Goal: Information Seeking & Learning: Learn about a topic

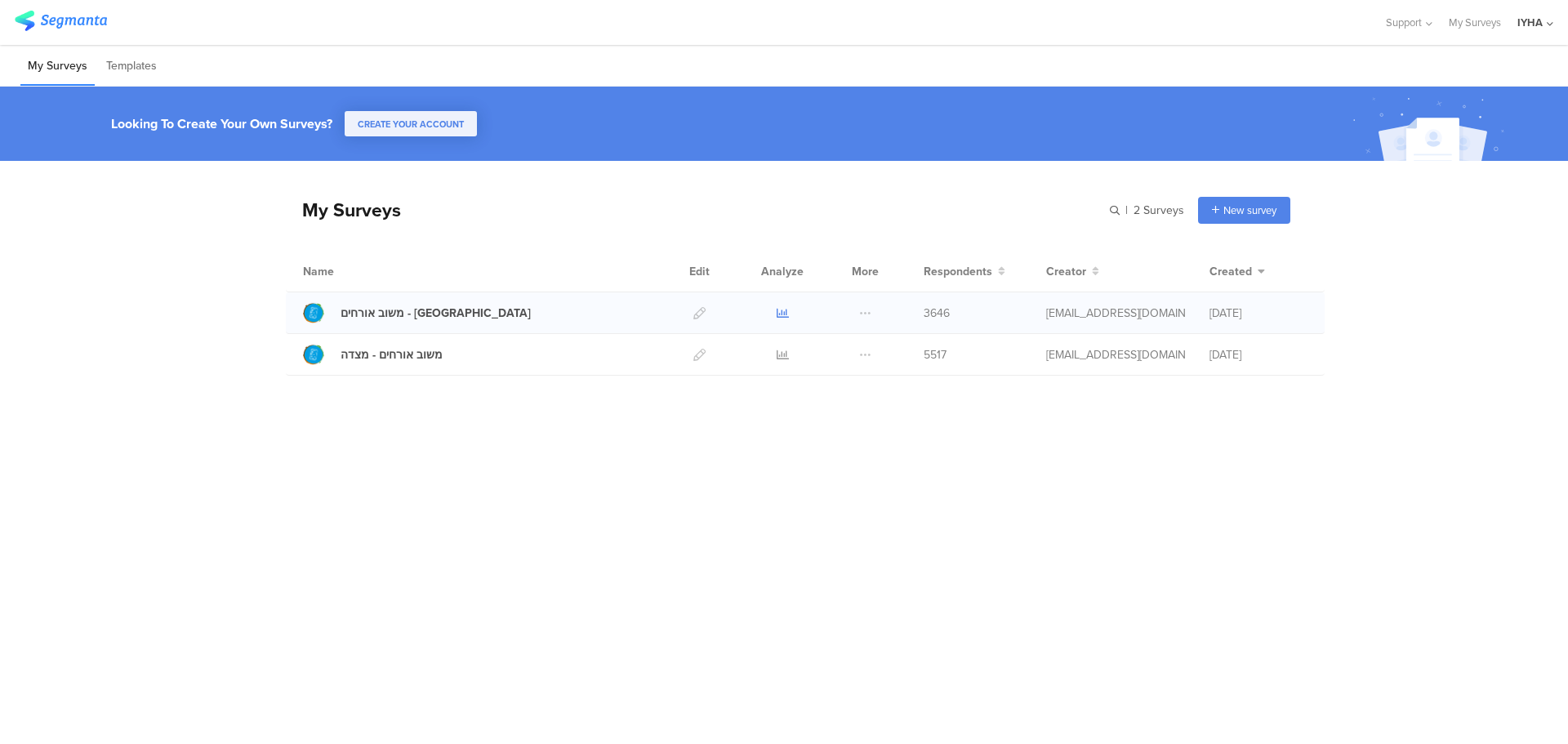
click at [782, 311] on icon at bounding box center [783, 313] width 12 height 12
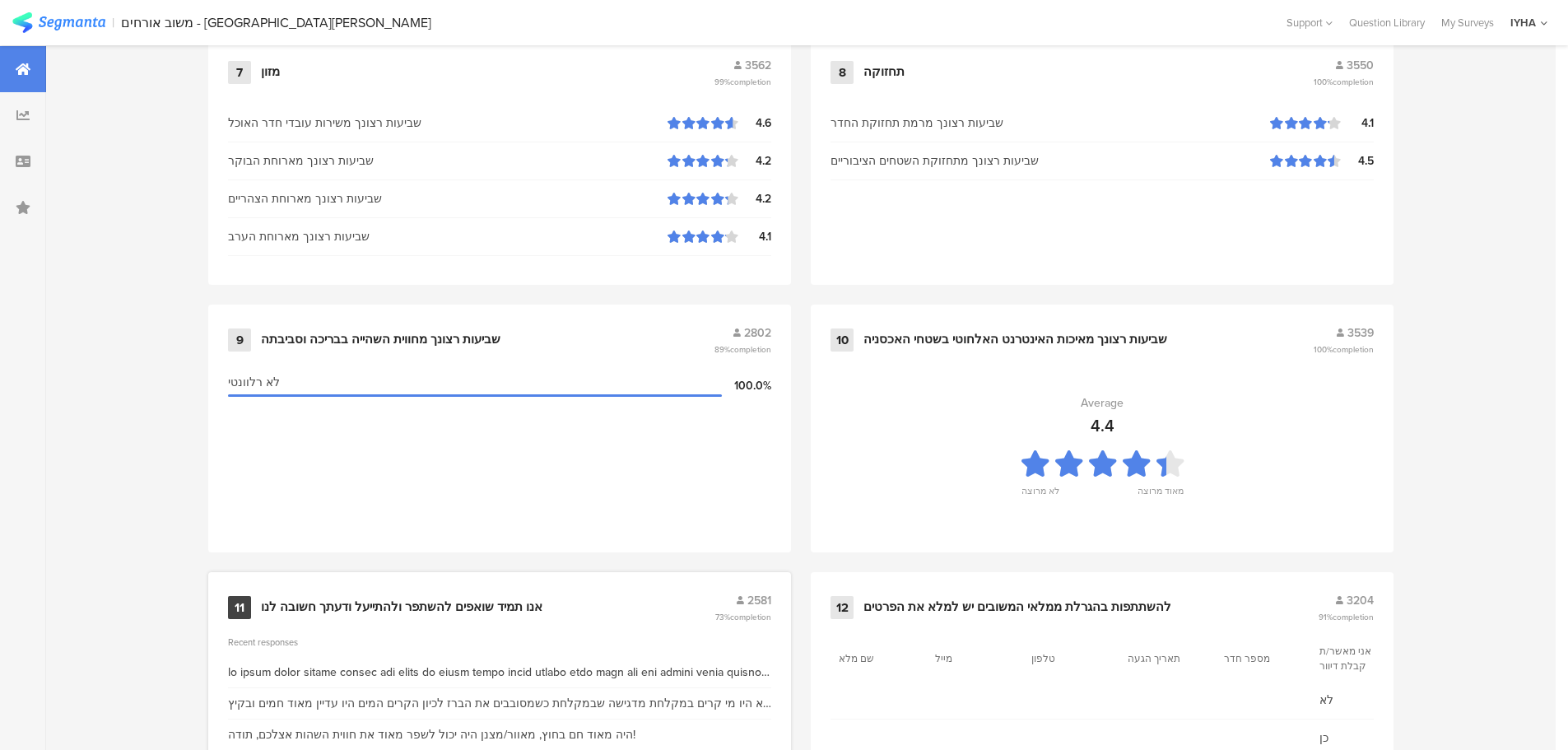
scroll to position [1667, 0]
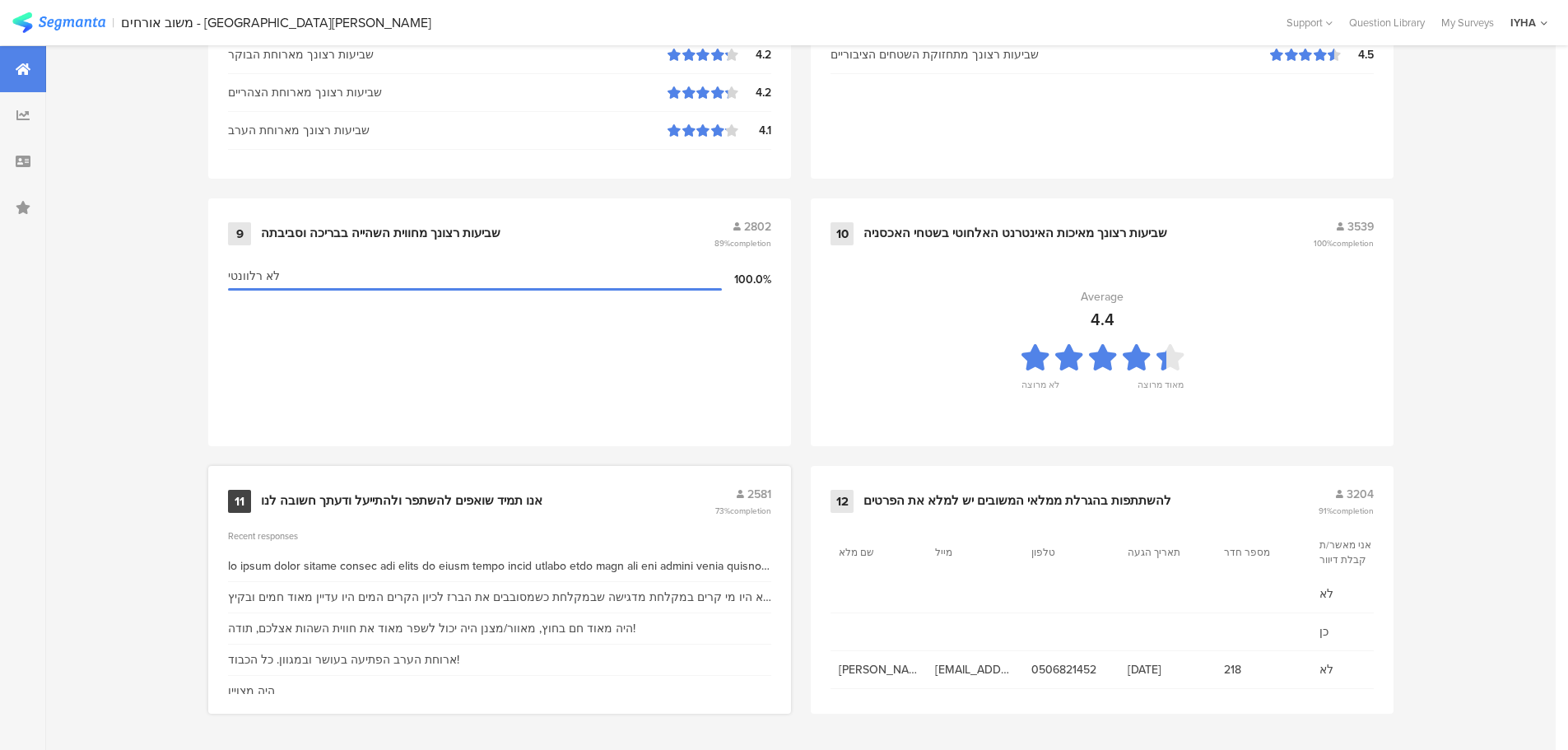
click at [412, 494] on div "אנו תמיד שואפים להשתפר ולהתייעל ודעתך חשובה לנו" at bounding box center [402, 501] width 281 height 17
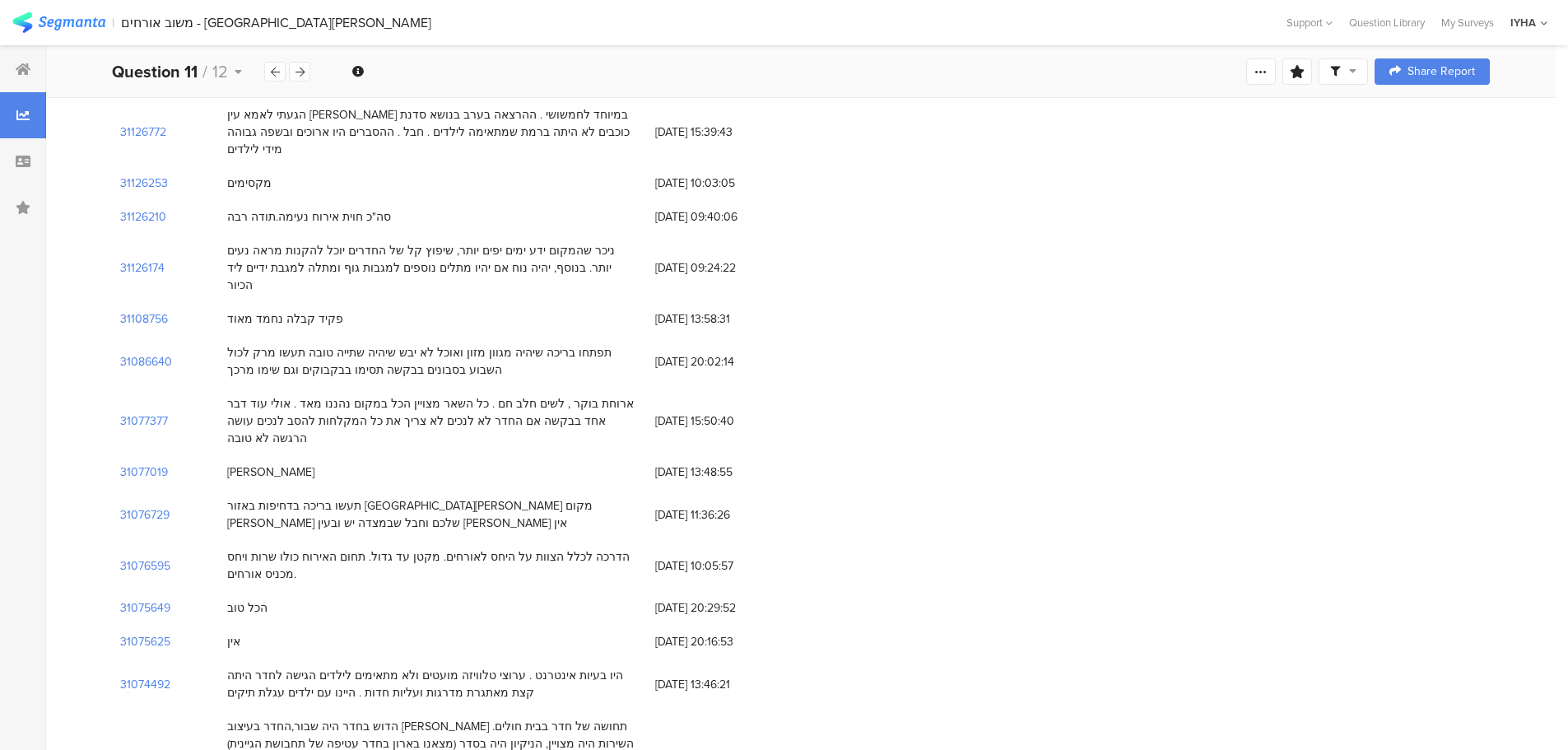
scroll to position [989, 0]
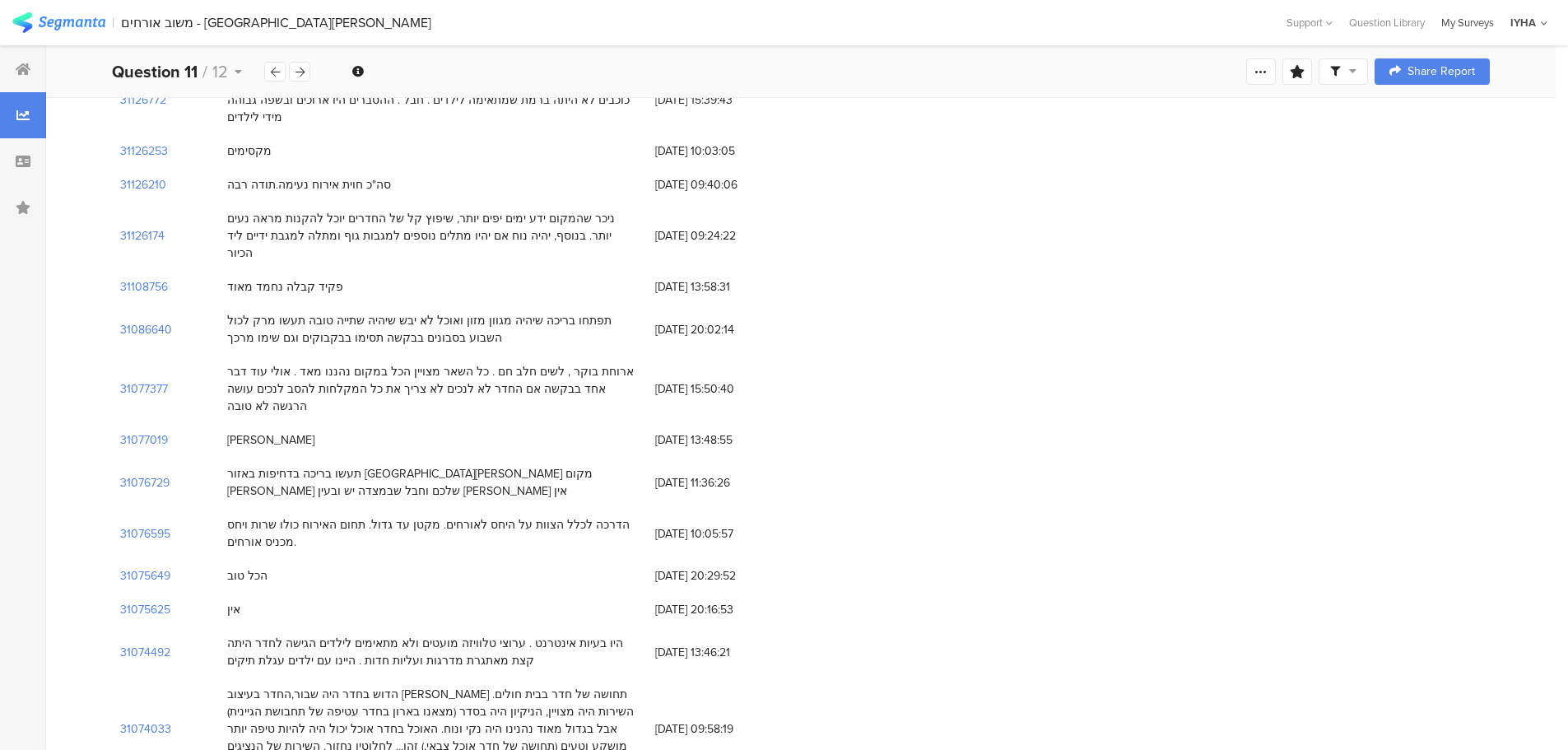
click at [1466, 26] on div "My Surveys" at bounding box center [1468, 23] width 69 height 16
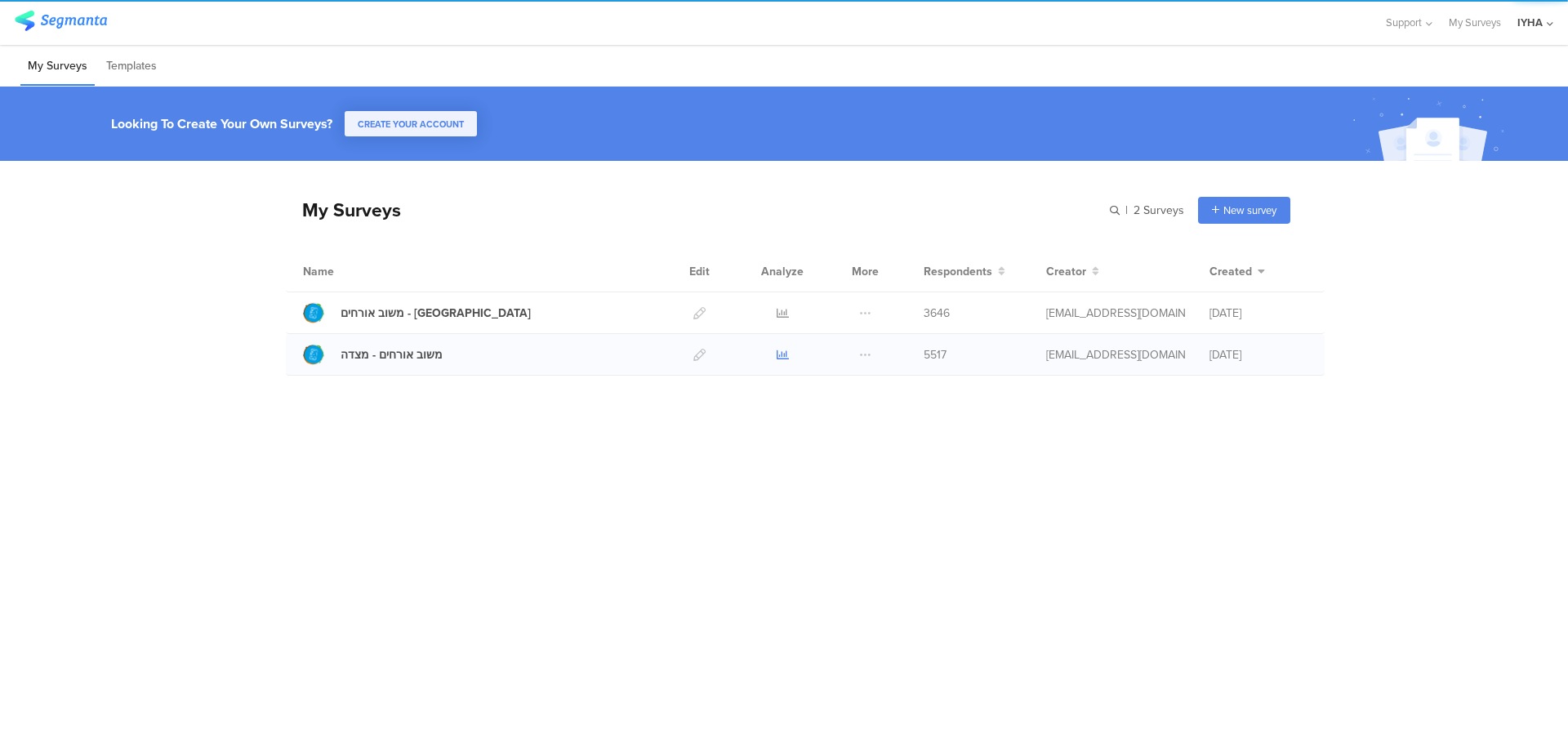
click at [785, 355] on icon at bounding box center [783, 355] width 12 height 12
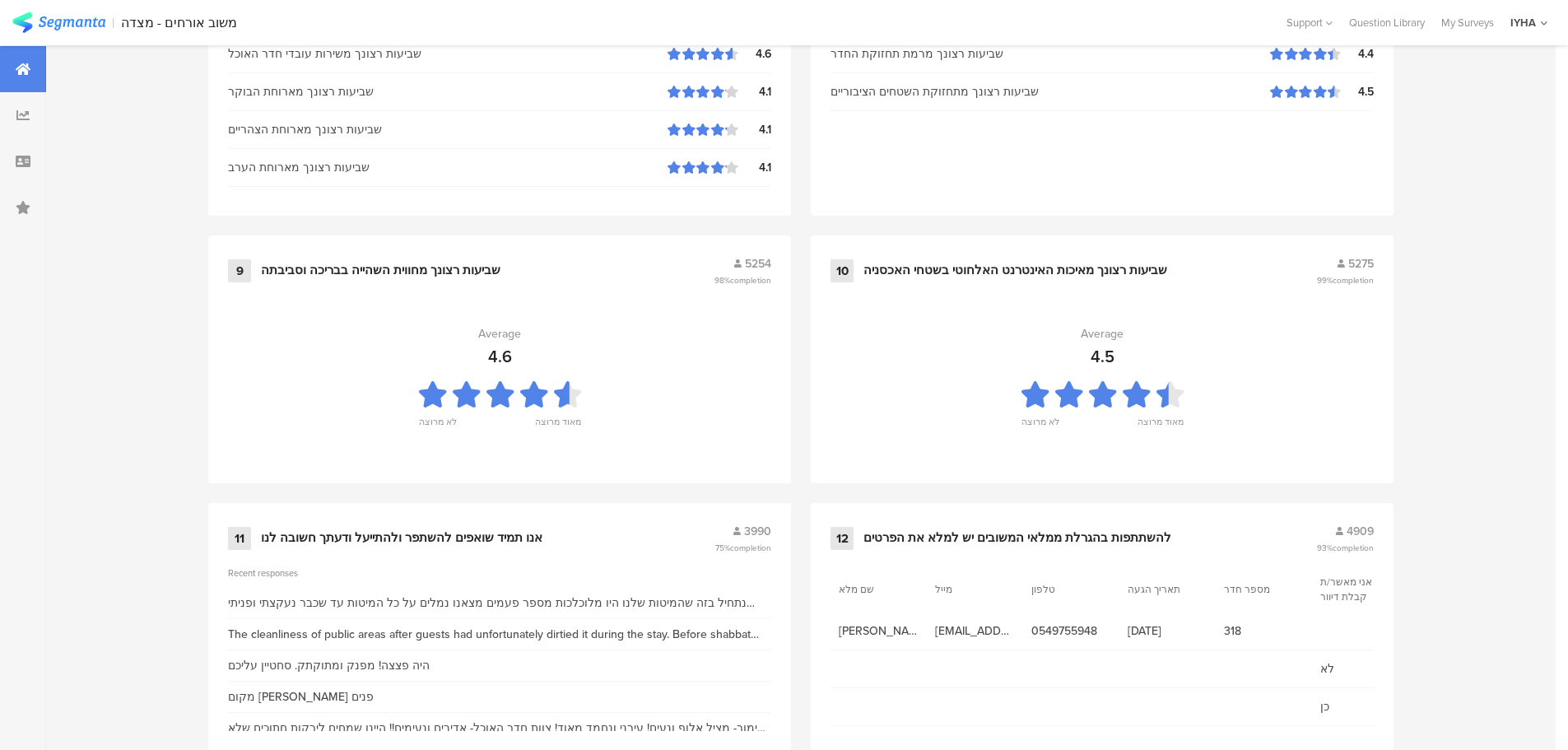
scroll to position [1667, 0]
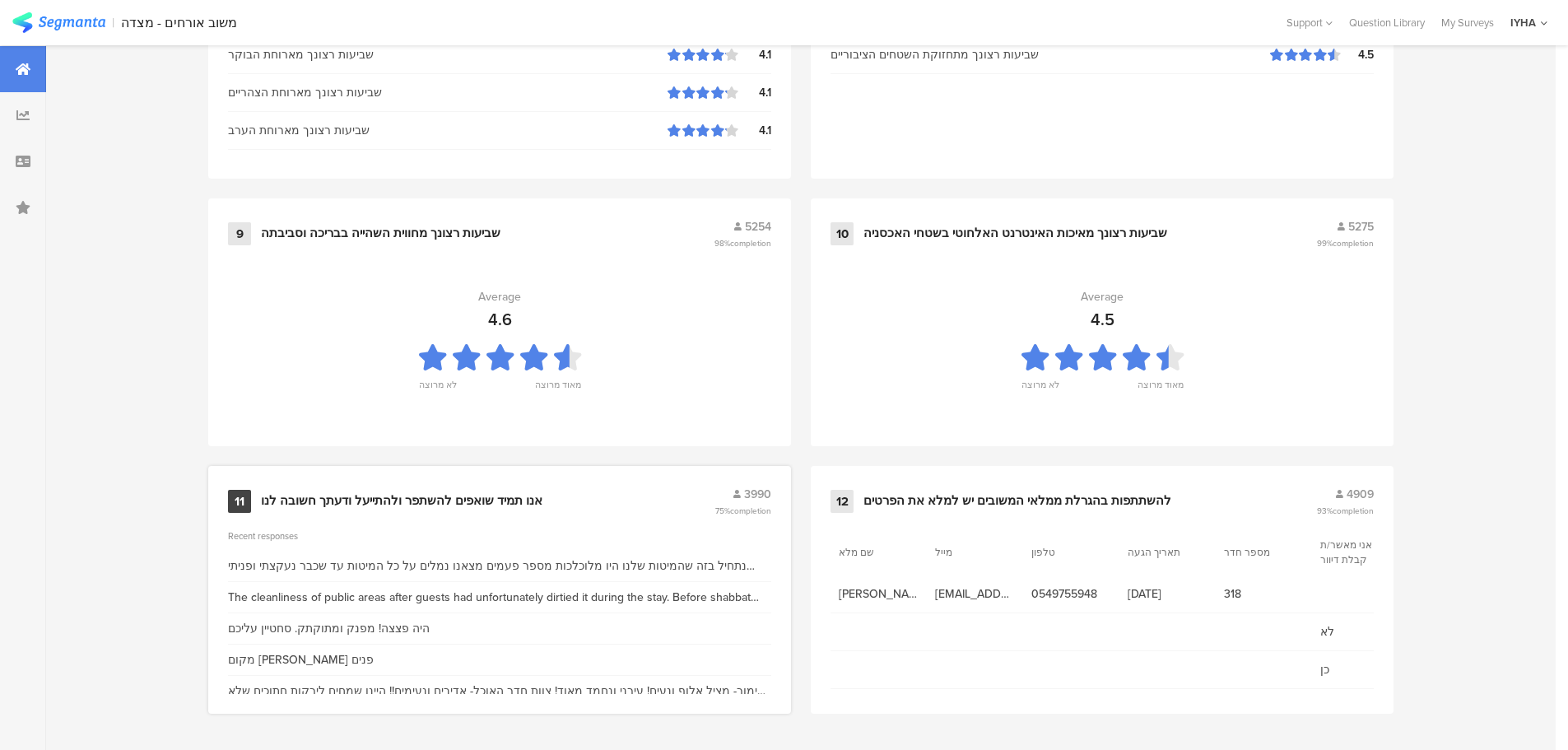
click at [483, 505] on div "אנו תמיד שואפים להשתפר ולהתייעל ודעתך חשובה לנו" at bounding box center [402, 501] width 281 height 17
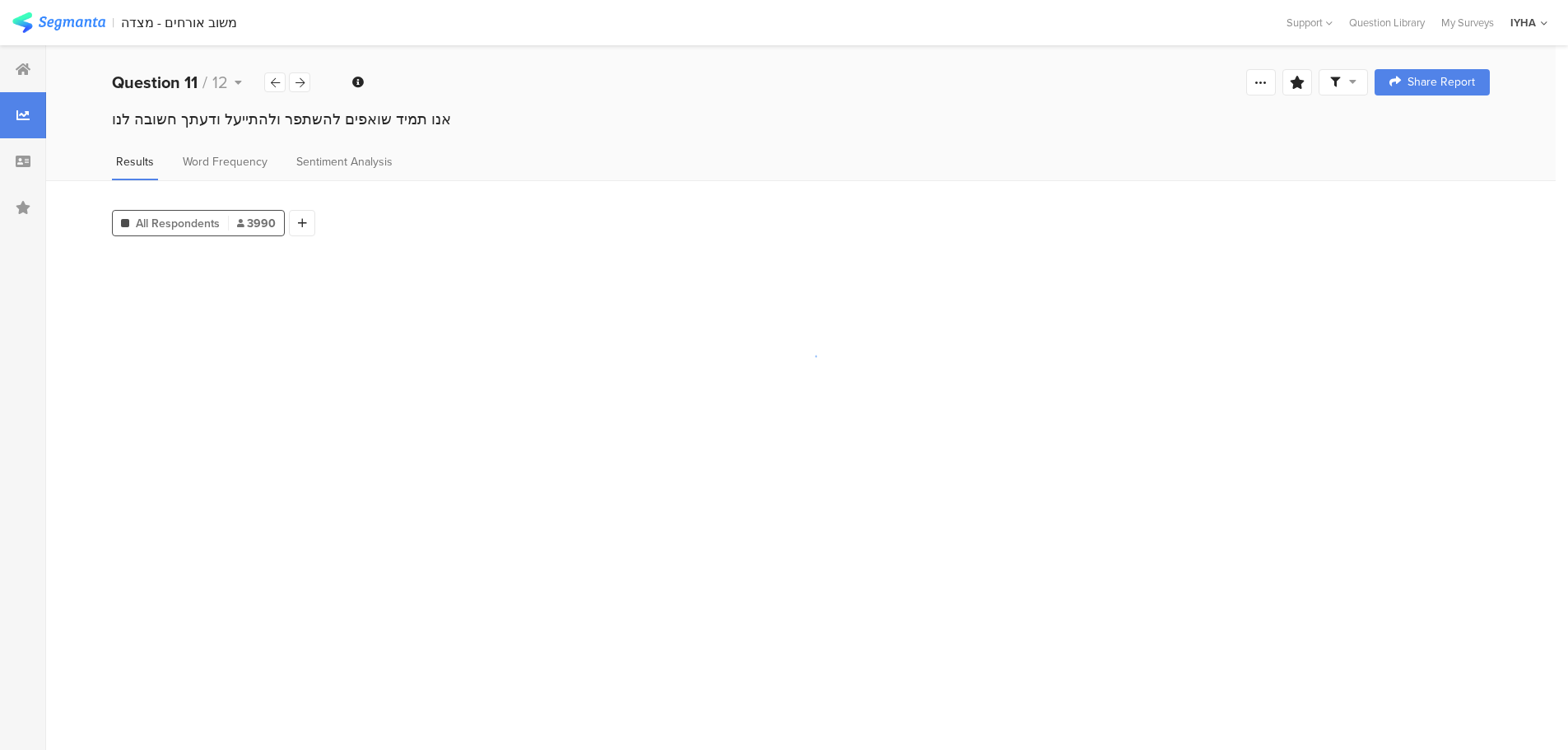
click at [483, 503] on section at bounding box center [801, 495] width 1378 height 485
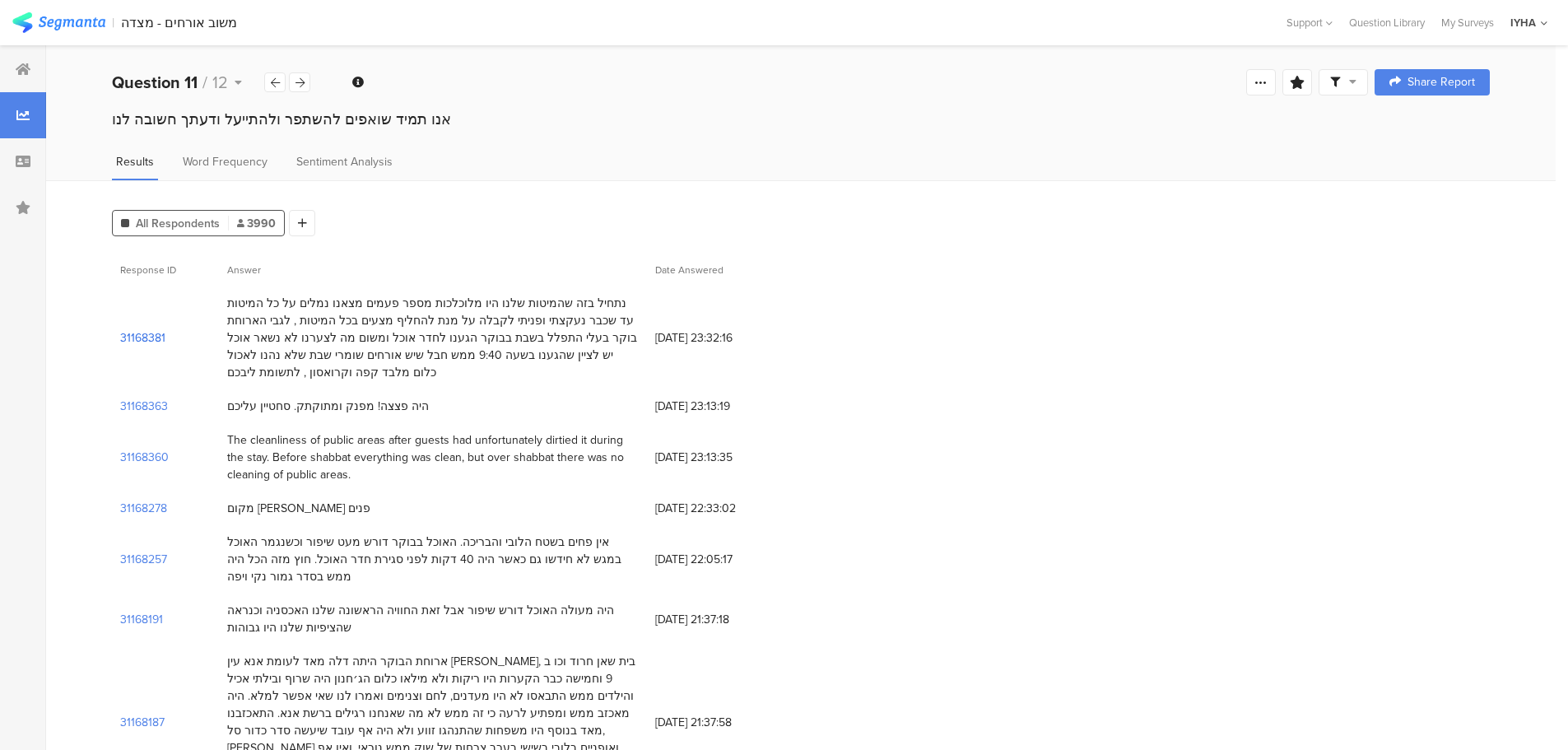
click at [157, 342] on section "31168381" at bounding box center [143, 338] width 45 height 18
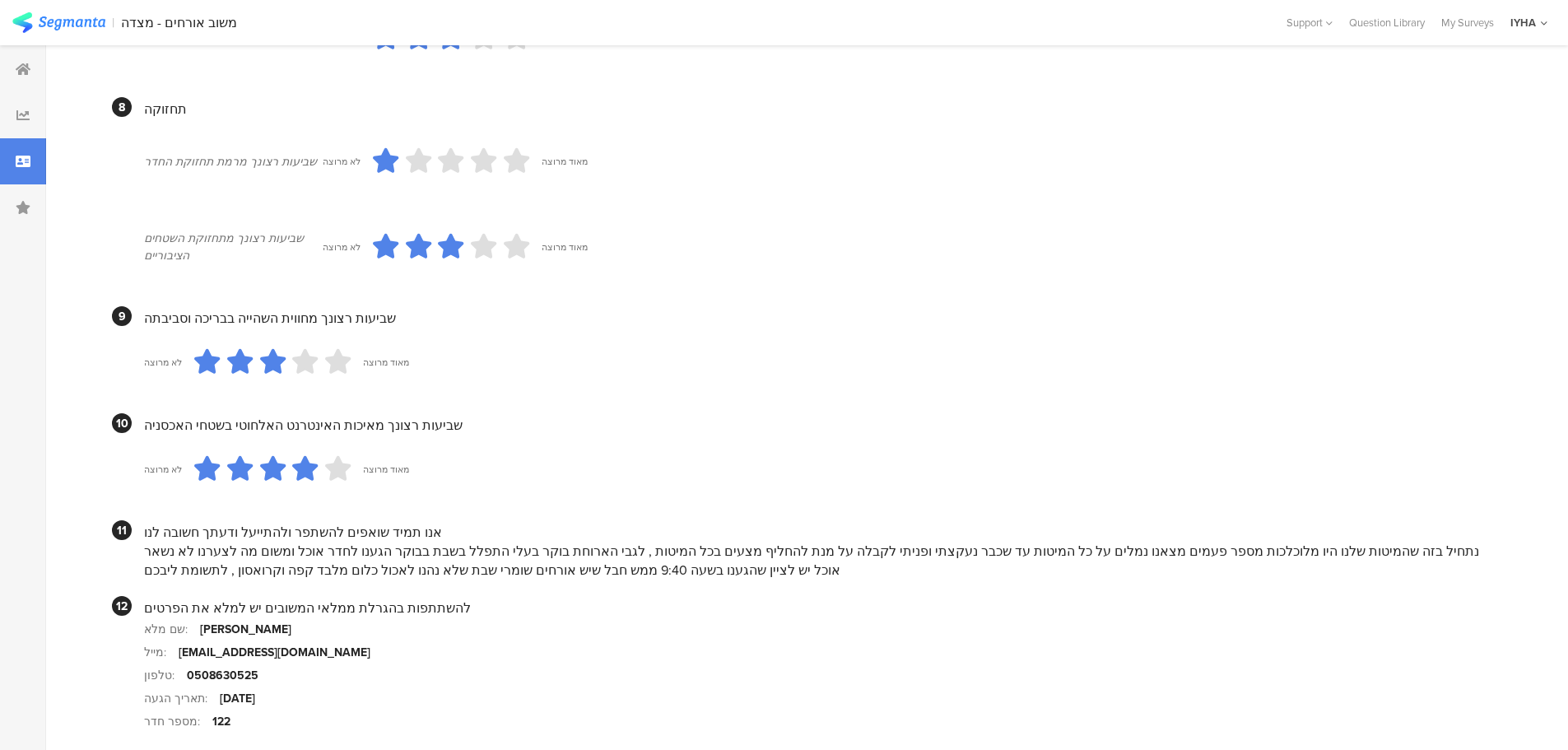
scroll to position [1404, 0]
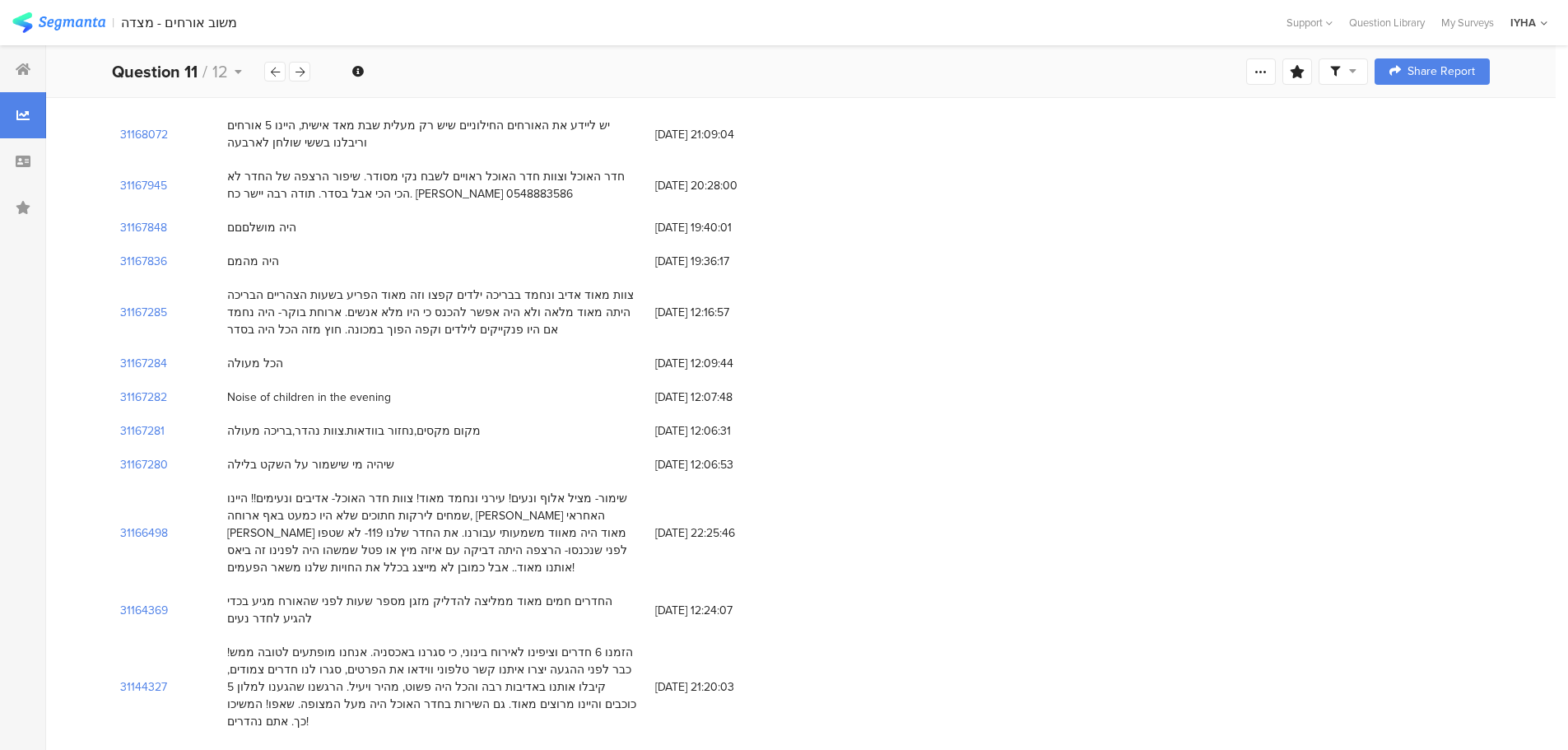
scroll to position [906, 0]
